Goal: Navigation & Orientation: Find specific page/section

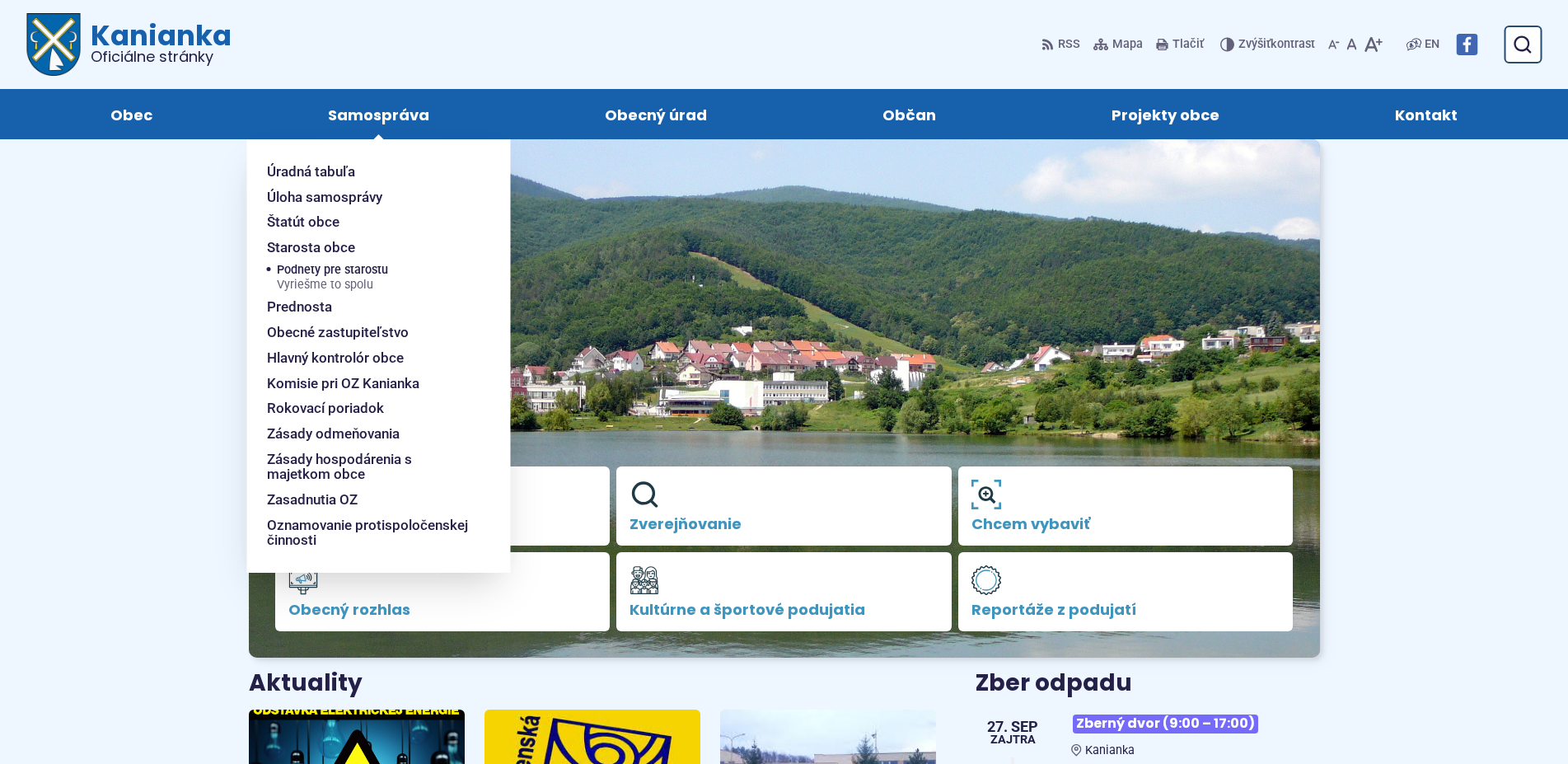
click at [373, 115] on span "Samospráva" at bounding box center [378, 115] width 101 height 51
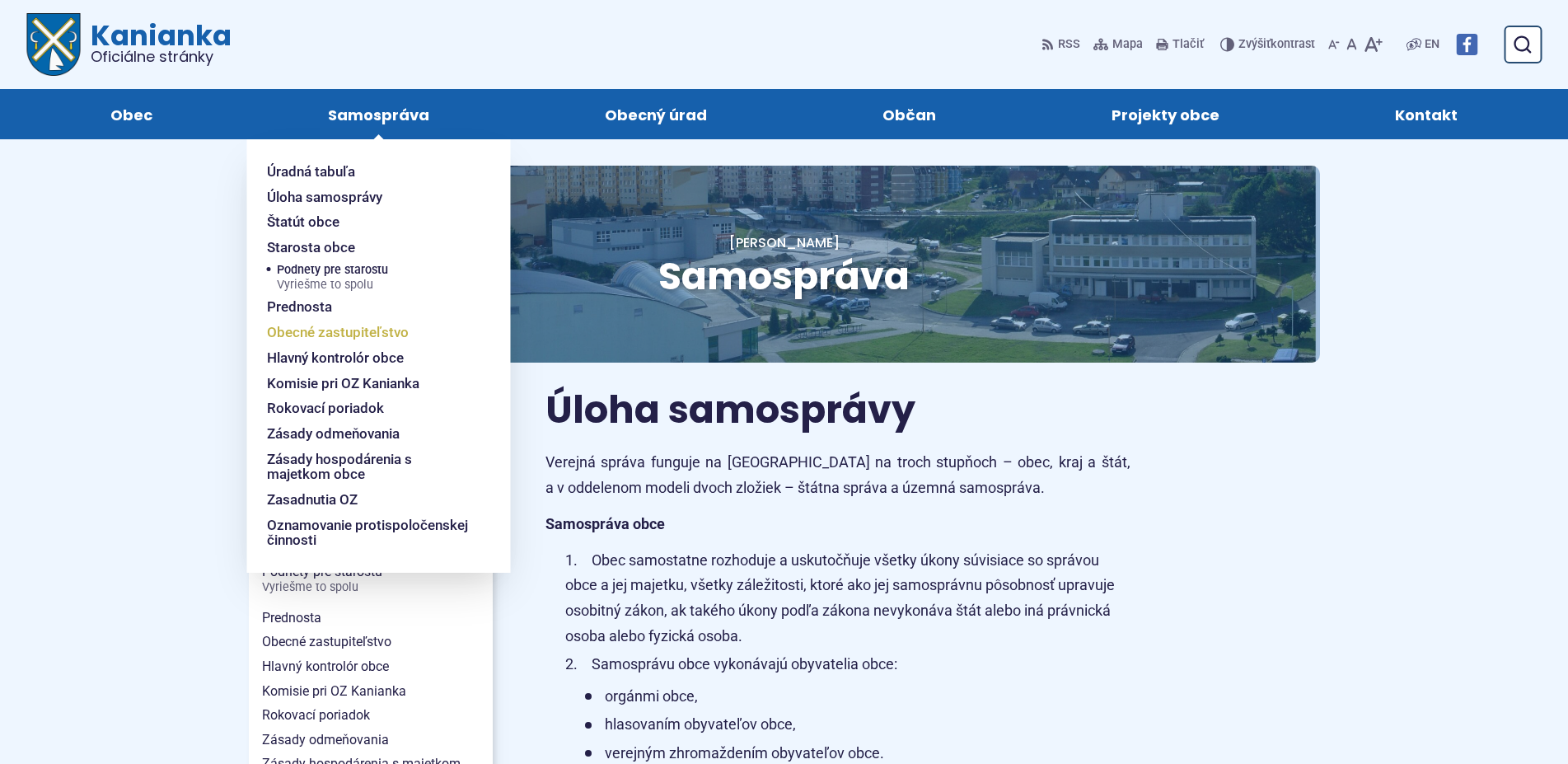
click at [315, 335] on span "Obecné zastupiteľstvo" at bounding box center [339, 333] width 142 height 25
click at [315, 336] on span "Obecné zastupiteľstvo" at bounding box center [339, 333] width 142 height 25
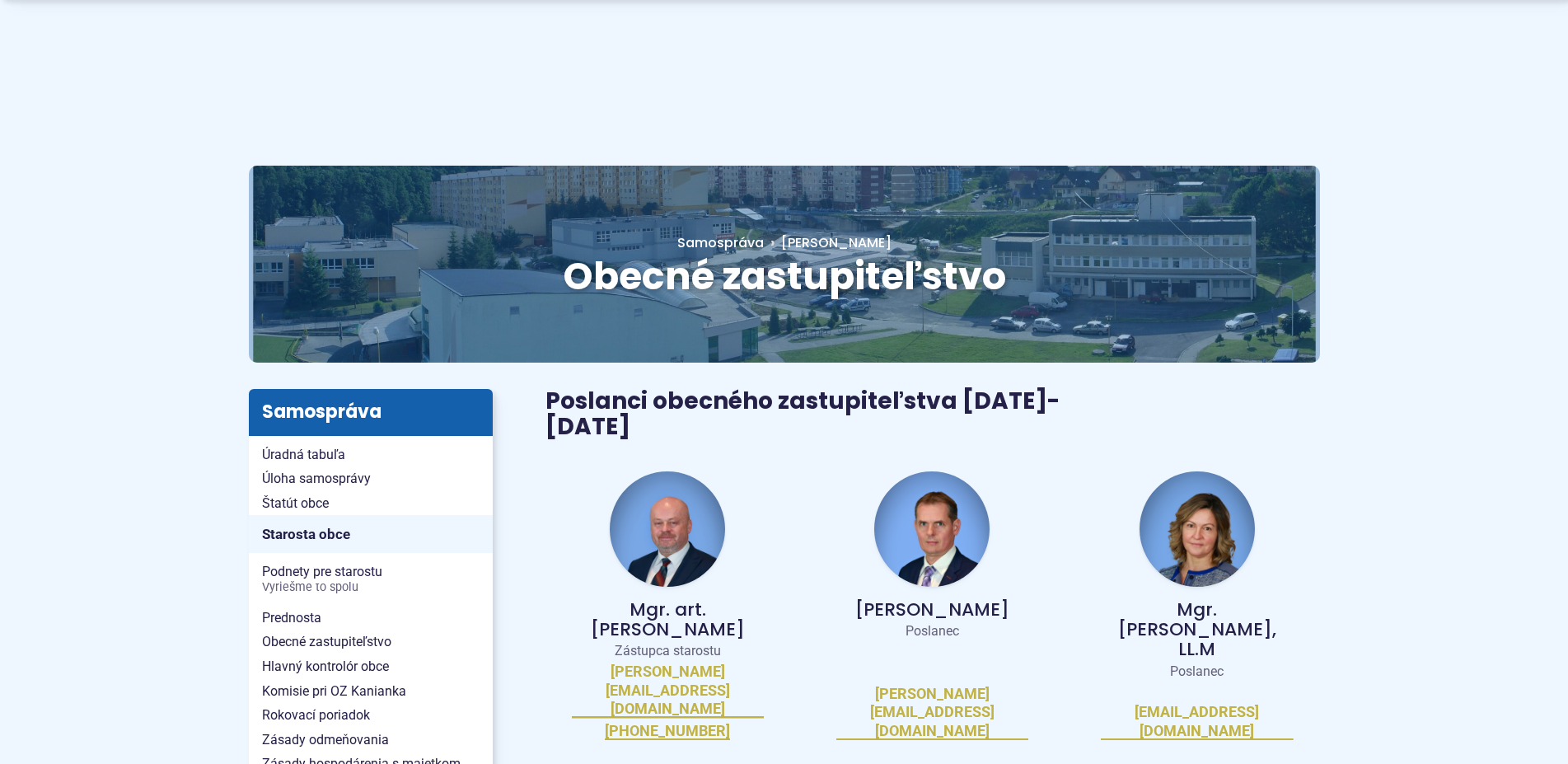
scroll to position [337, 0]
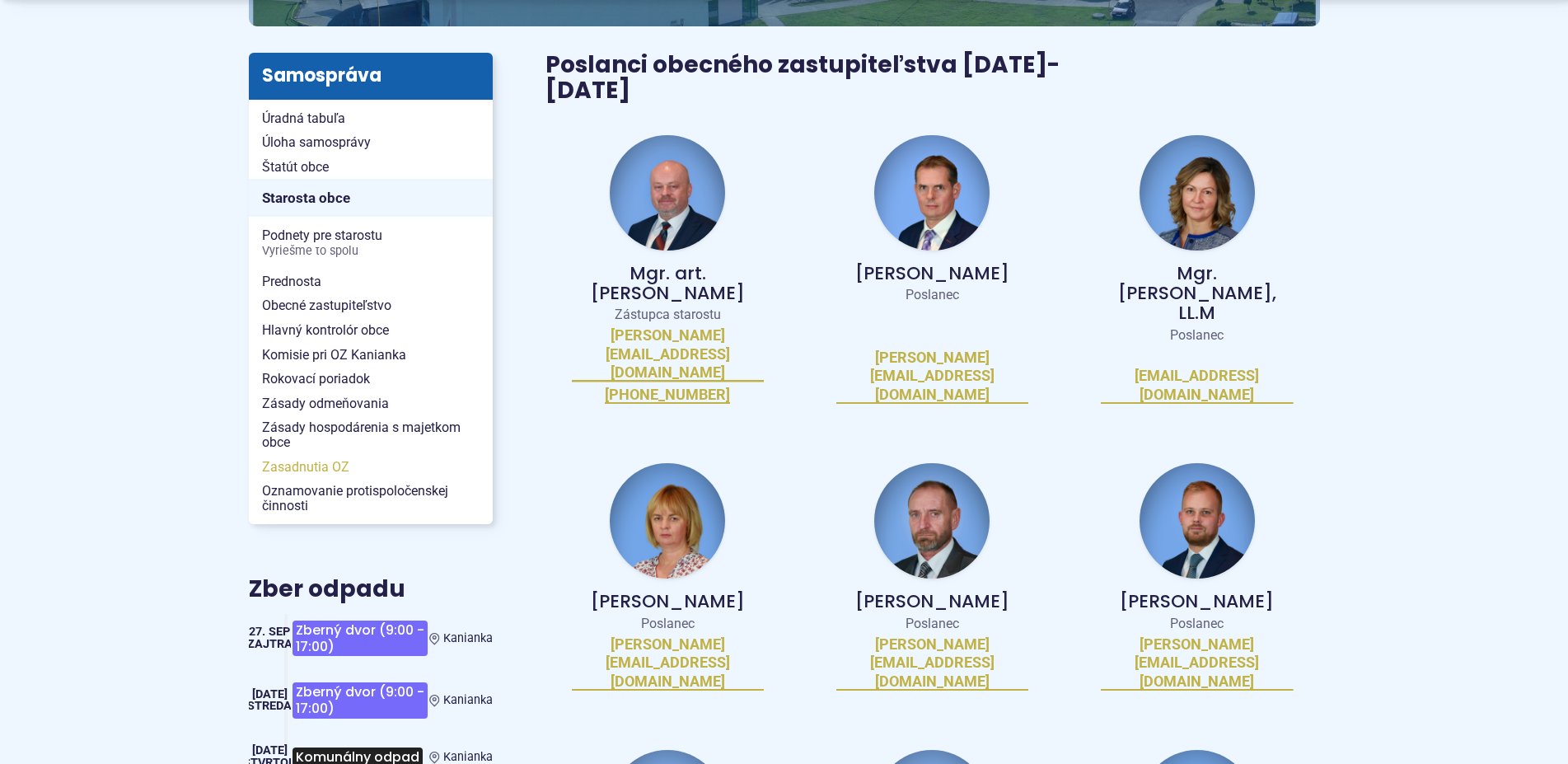
click at [324, 465] on span "Zasadnutia OZ" at bounding box center [371, 467] width 218 height 24
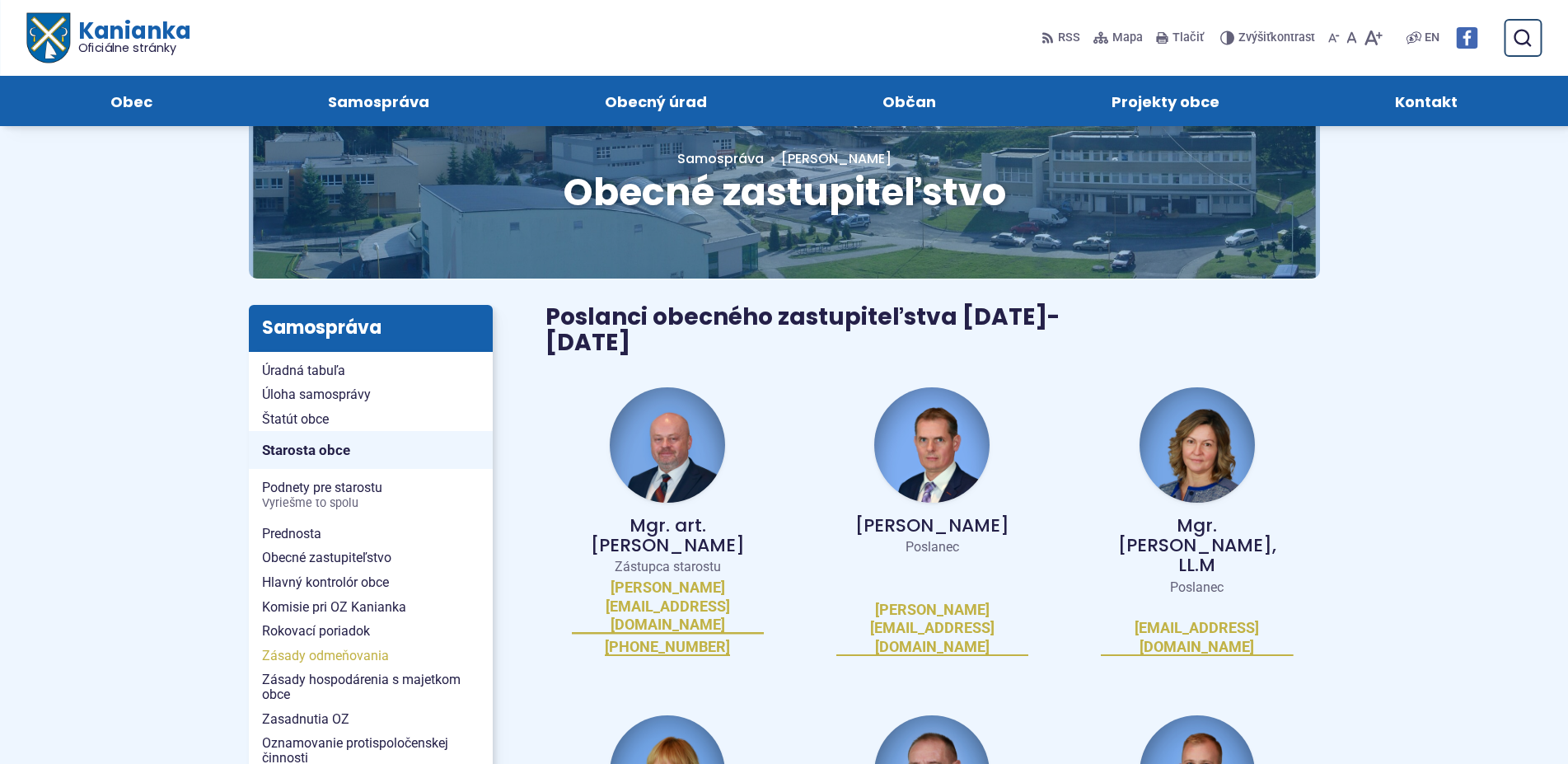
scroll to position [420, 0]
